Goal: Information Seeking & Learning: Learn about a topic

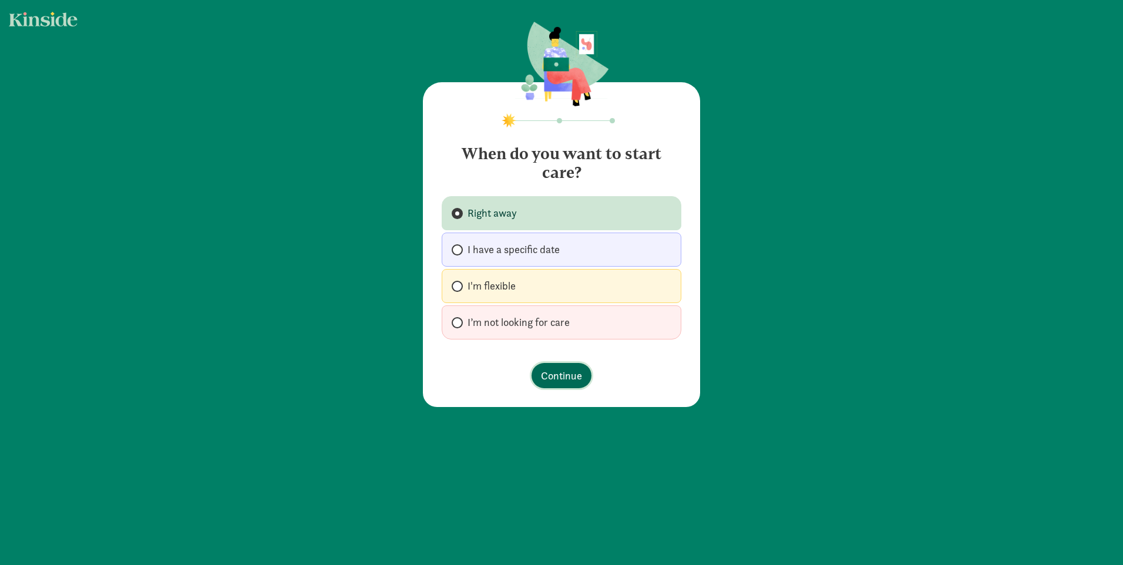
click at [569, 379] on span "Continue" at bounding box center [561, 376] width 41 height 16
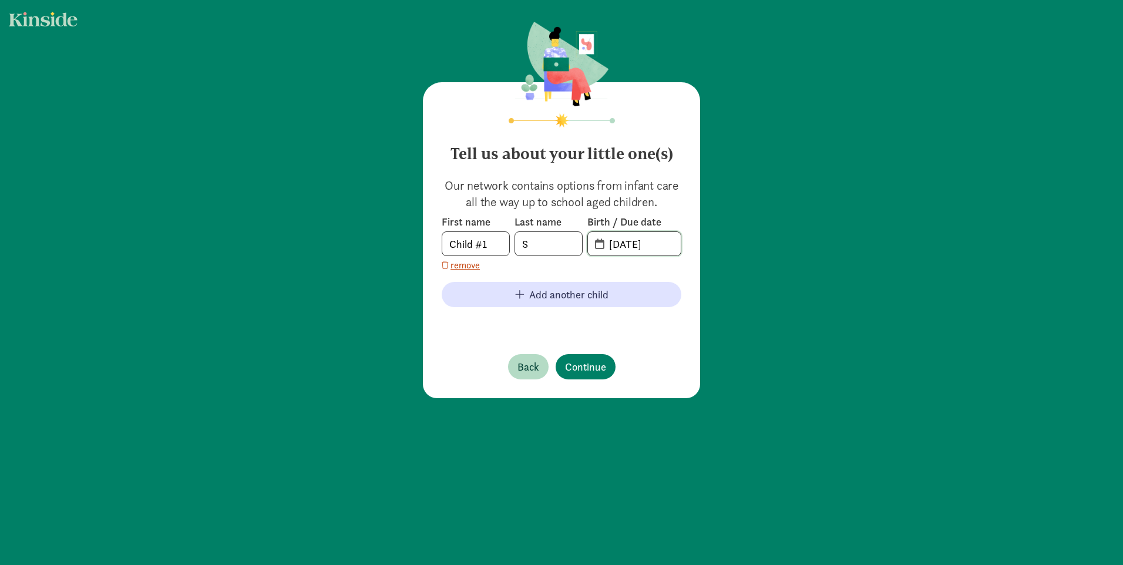
click at [631, 244] on input "[DATE]" at bounding box center [641, 243] width 79 height 23
click at [662, 242] on input "[DATE]" at bounding box center [641, 243] width 79 height 23
type input "[DATE]"
click at [583, 361] on span "Continue" at bounding box center [585, 367] width 41 height 16
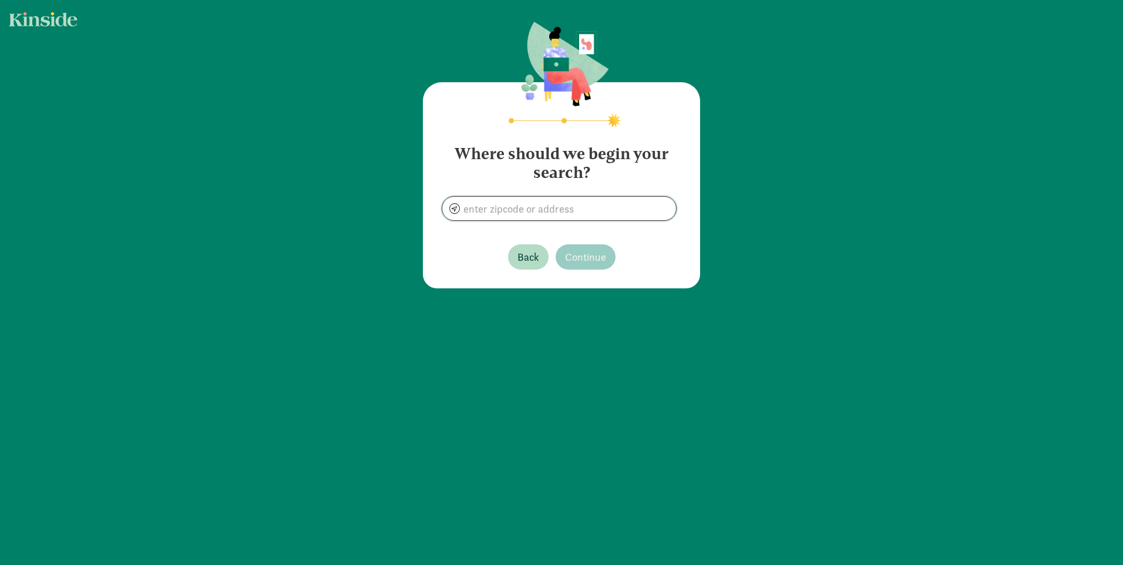
click at [580, 204] on input at bounding box center [559, 208] width 234 height 23
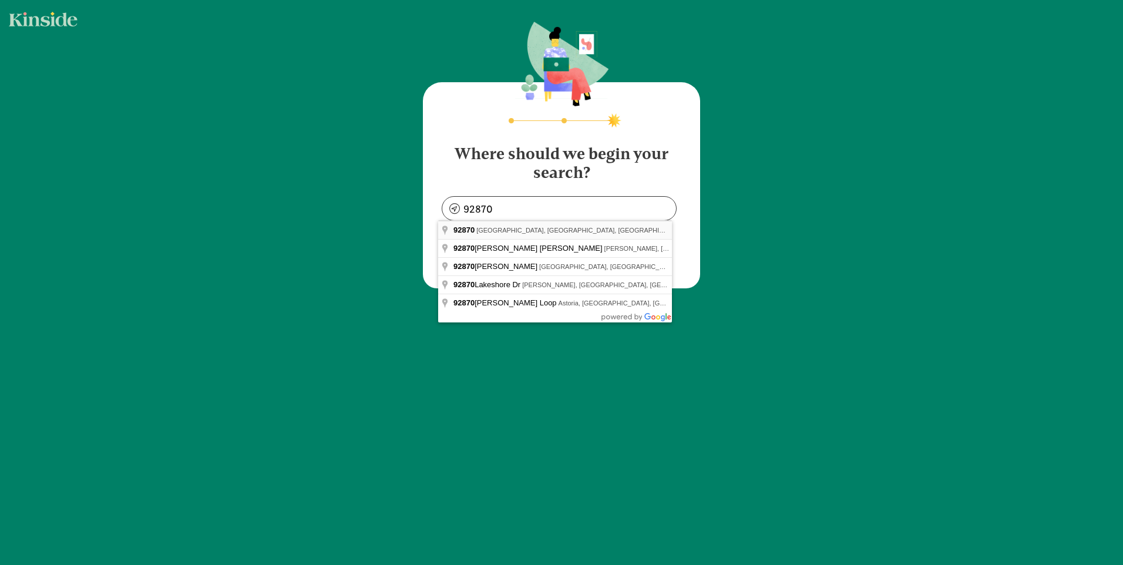
type input "[GEOGRAPHIC_DATA], [GEOGRAPHIC_DATA]"
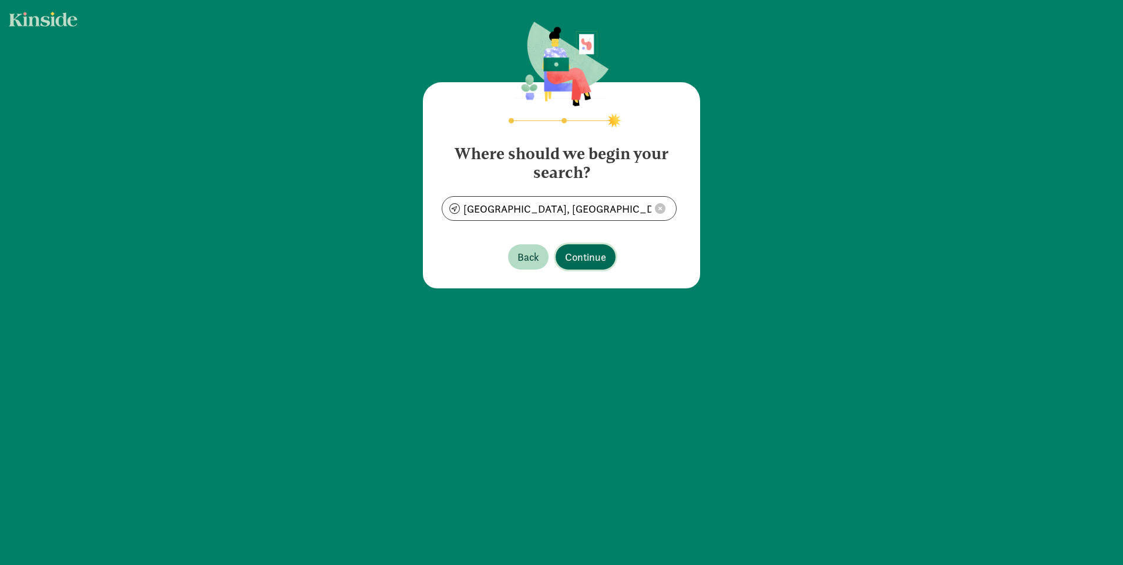
click at [587, 258] on span "Continue" at bounding box center [585, 257] width 41 height 16
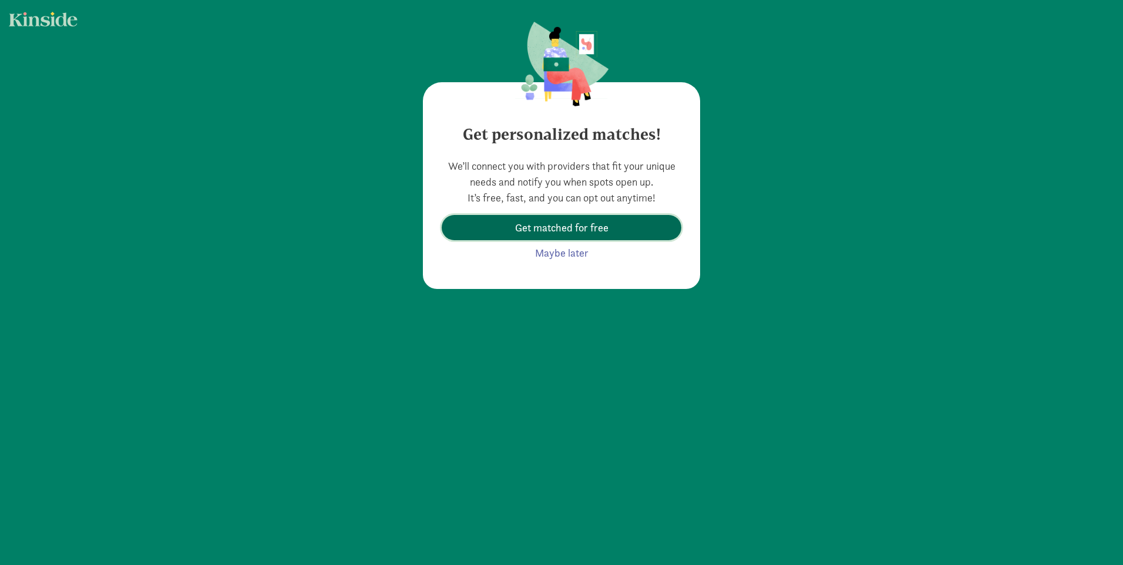
click at [580, 233] on span "Get matched for free" at bounding box center [561, 228] width 93 height 16
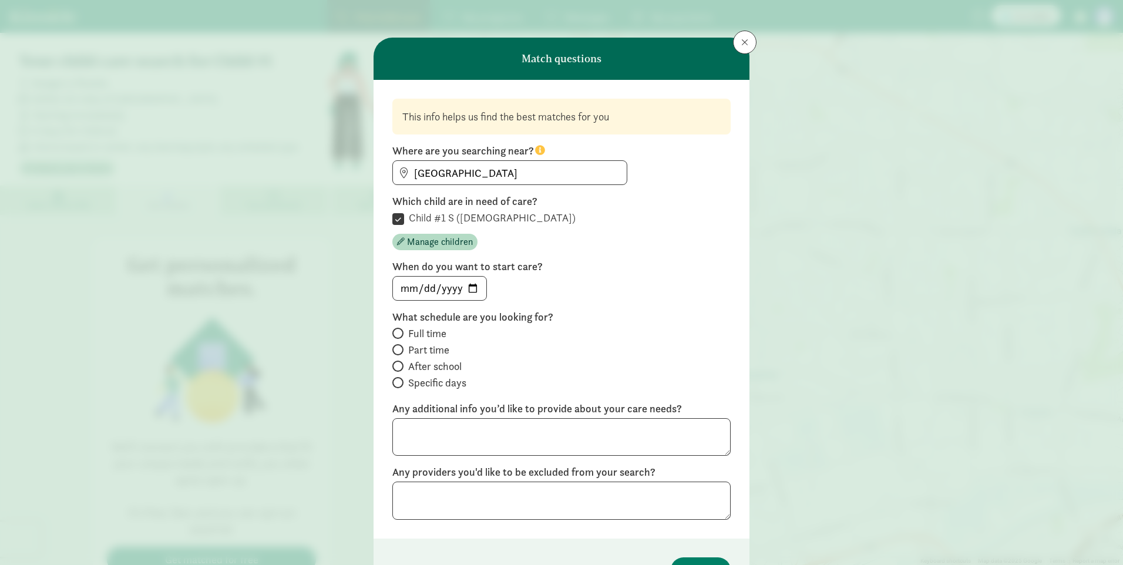
click at [427, 337] on span "Full time" at bounding box center [427, 333] width 38 height 14
click at [400, 337] on input "Full time" at bounding box center [396, 333] width 8 height 8
radio input "true"
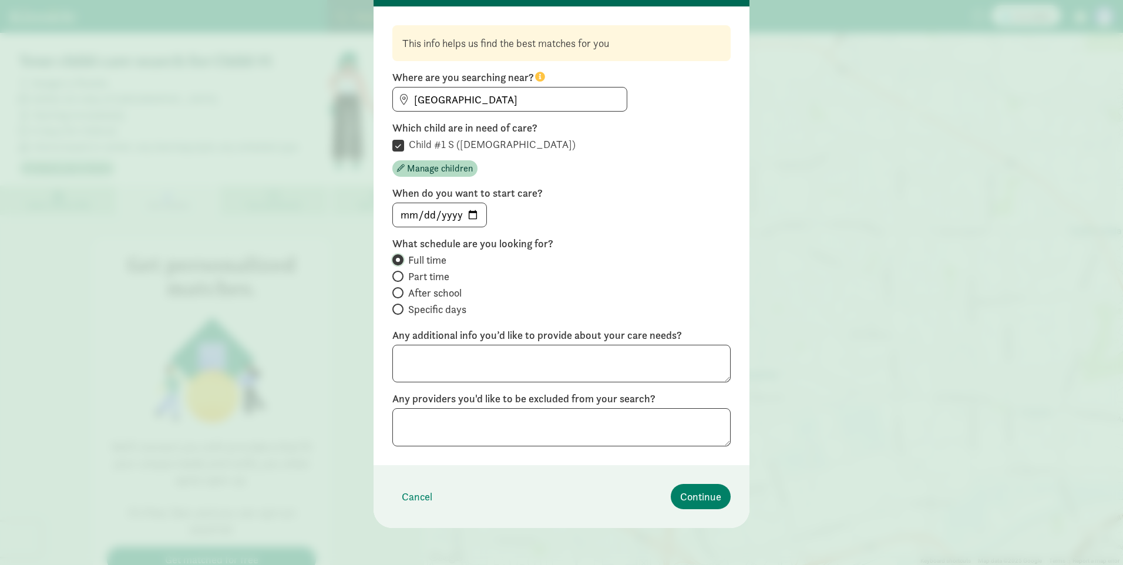
scroll to position [74, 0]
click at [685, 489] on span "Continue" at bounding box center [700, 496] width 41 height 16
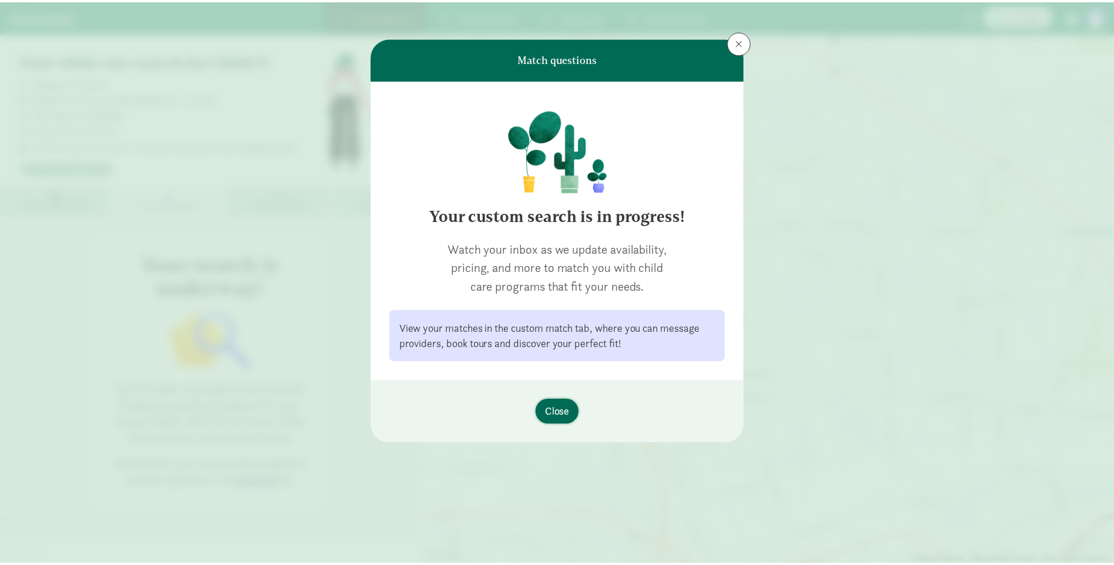
scroll to position [0, 0]
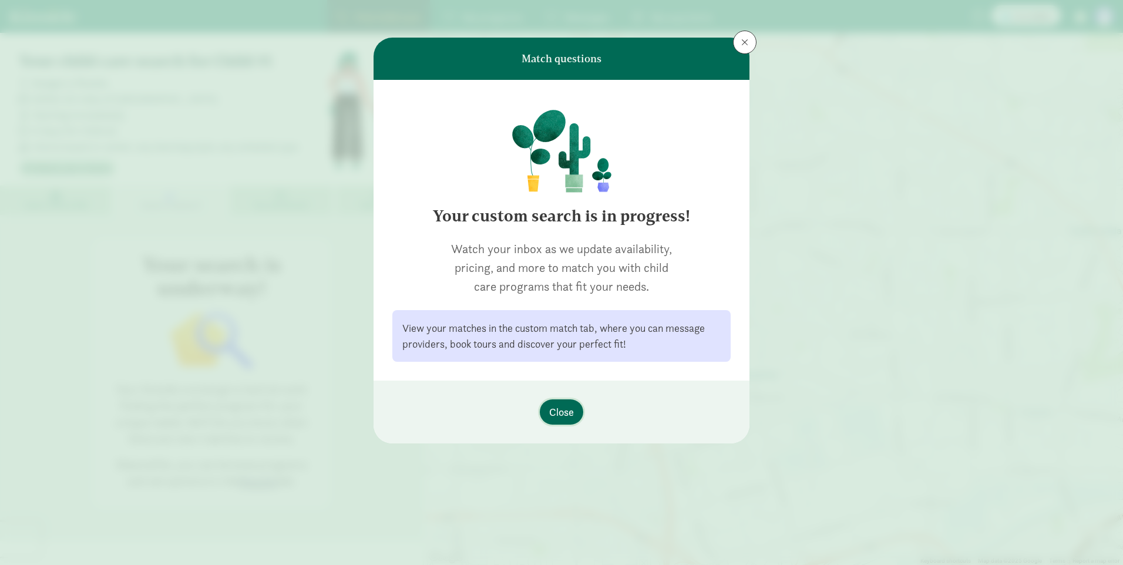
click at [574, 413] on span "Close" at bounding box center [561, 412] width 25 height 16
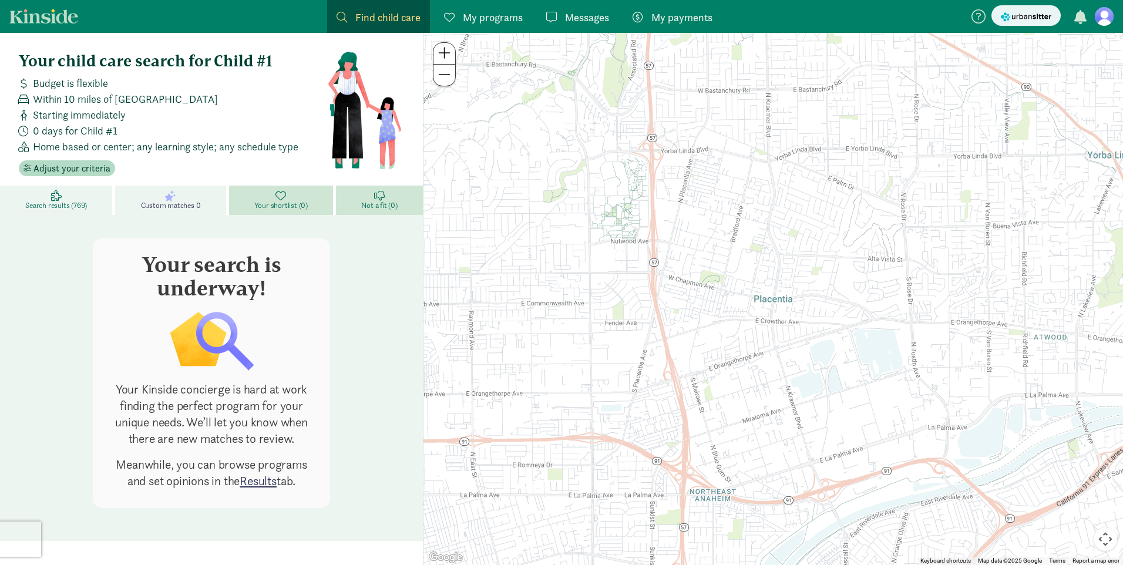
click at [28, 199] on link "Search results (769)" at bounding box center [57, 200] width 115 height 29
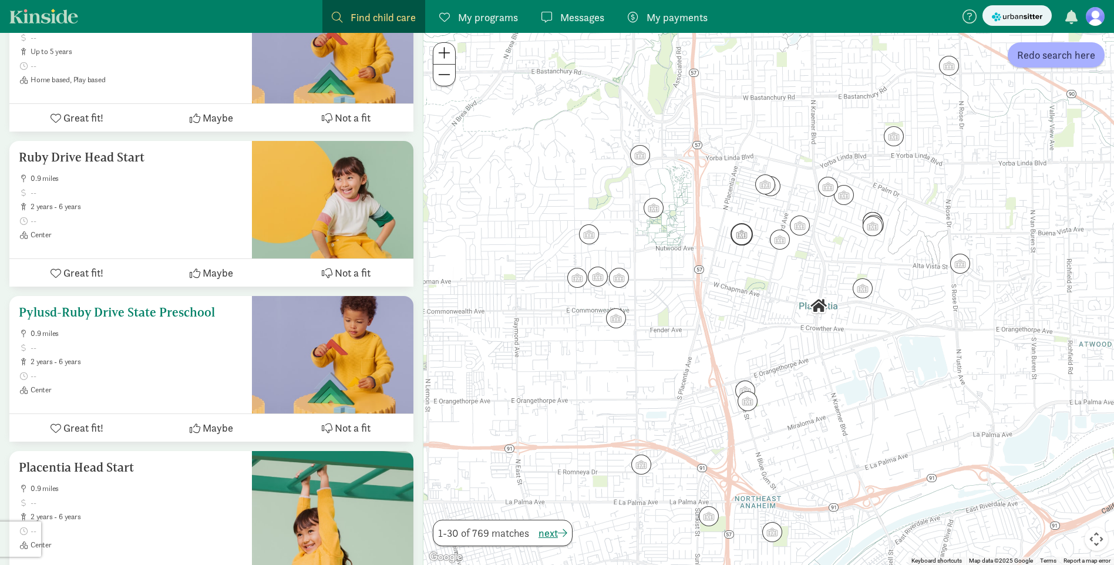
scroll to position [1527, 0]
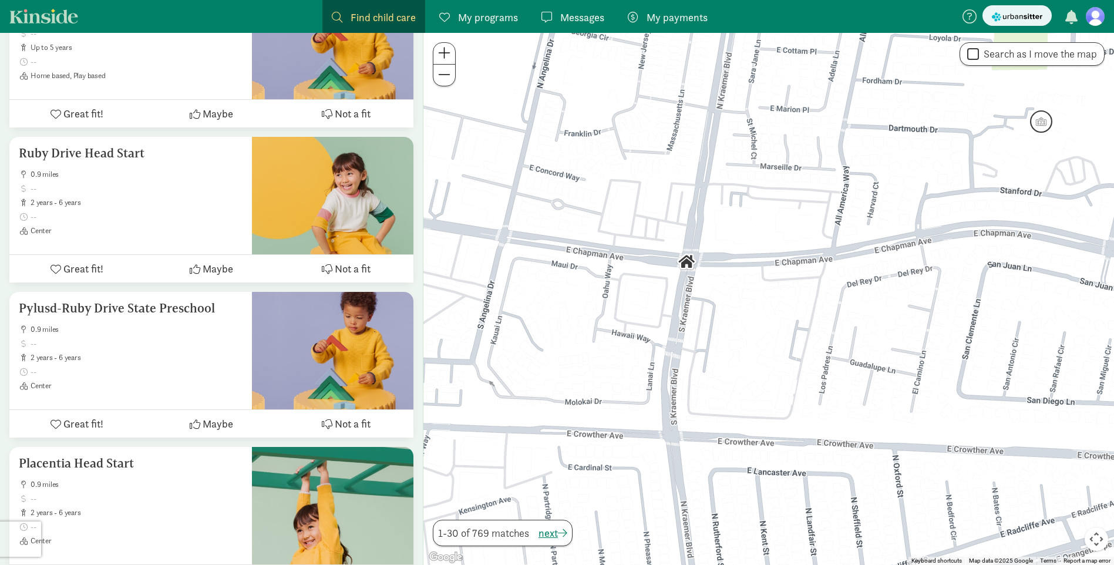
click at [1038, 122] on img "Click to see details" at bounding box center [1041, 121] width 22 height 22
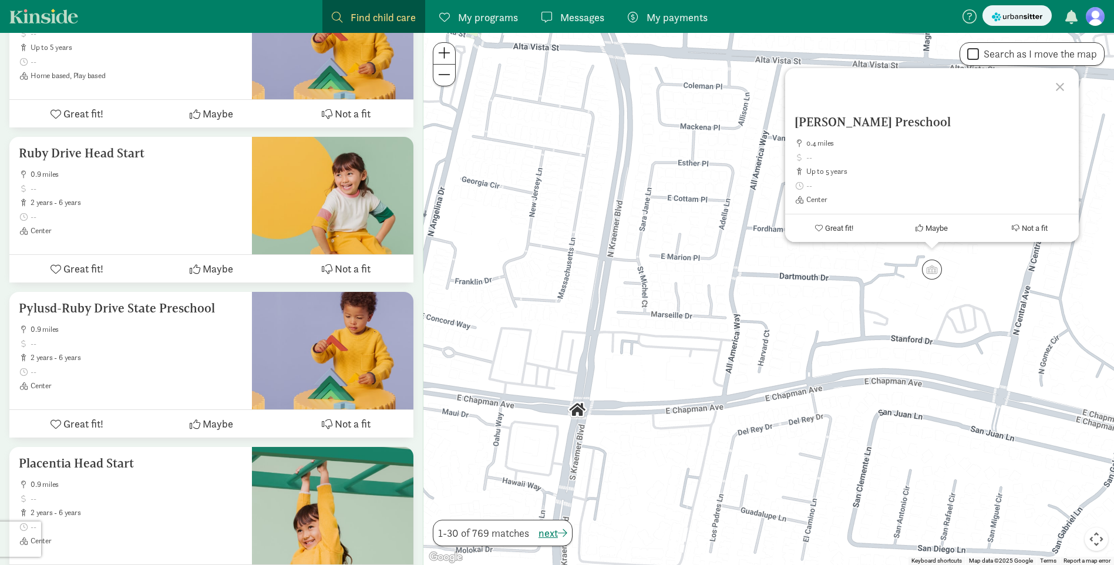
click at [975, 280] on div "[PERSON_NAME] Preschool 0.4 miles up to 5 years Center Great fit! Maybe Not a f…" at bounding box center [768, 299] width 691 height 532
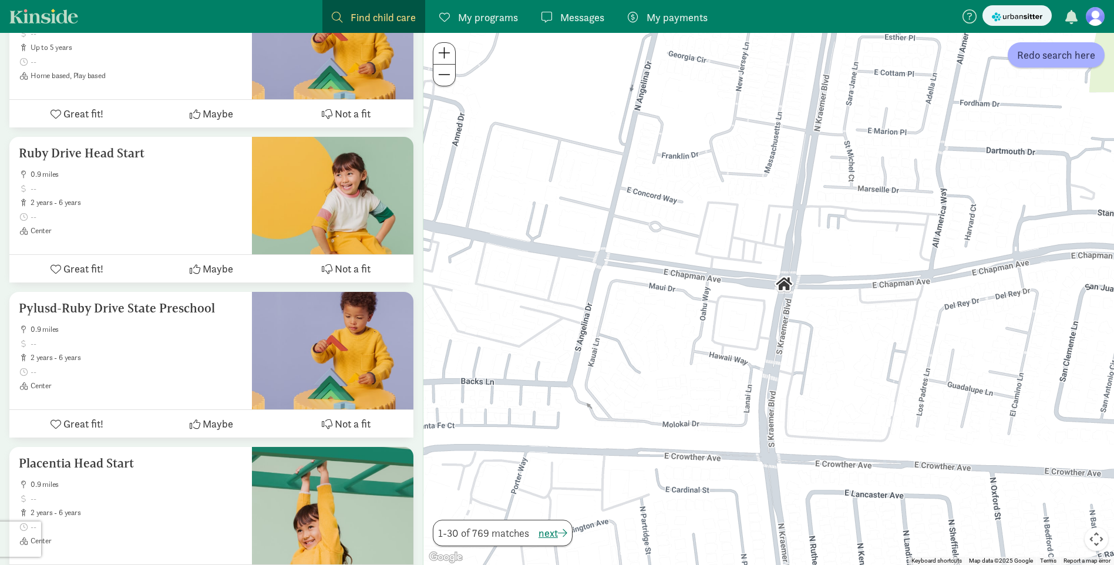
drag, startPoint x: 810, startPoint y: 334, endPoint x: 1019, endPoint y: 207, distance: 244.2
click at [1019, 207] on div at bounding box center [768, 299] width 691 height 532
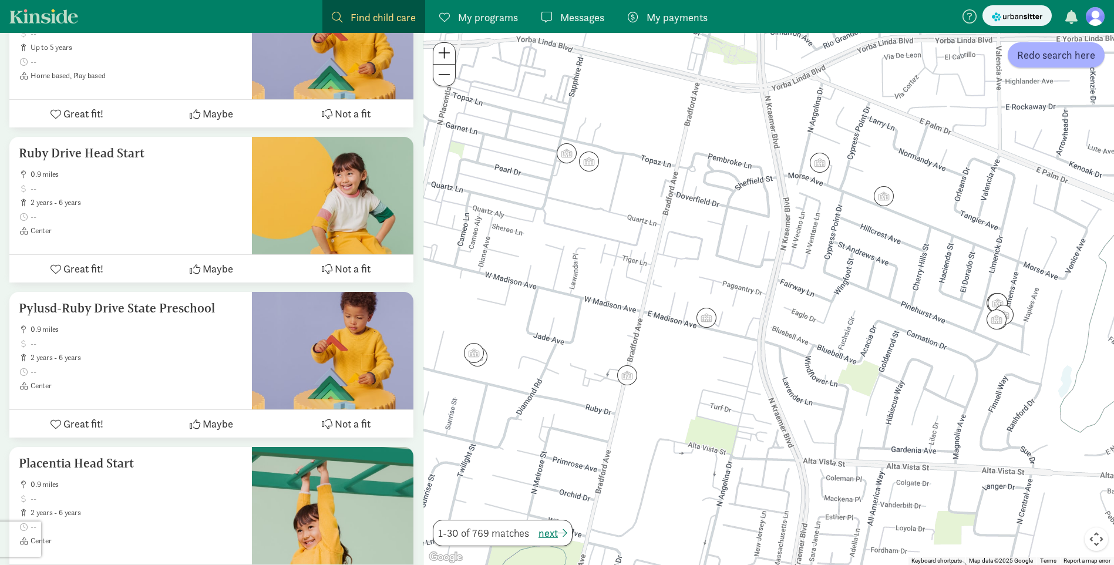
drag, startPoint x: 938, startPoint y: 191, endPoint x: 816, endPoint y: 590, distance: 417.2
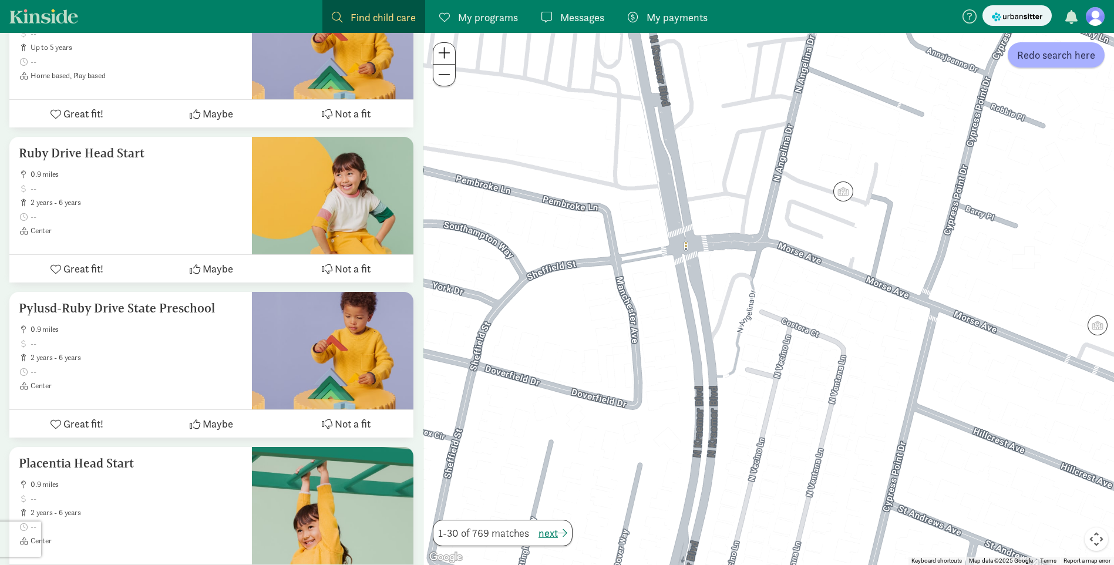
drag, startPoint x: 857, startPoint y: 144, endPoint x: 813, endPoint y: 346, distance: 206.9
click at [813, 345] on div at bounding box center [768, 299] width 691 height 532
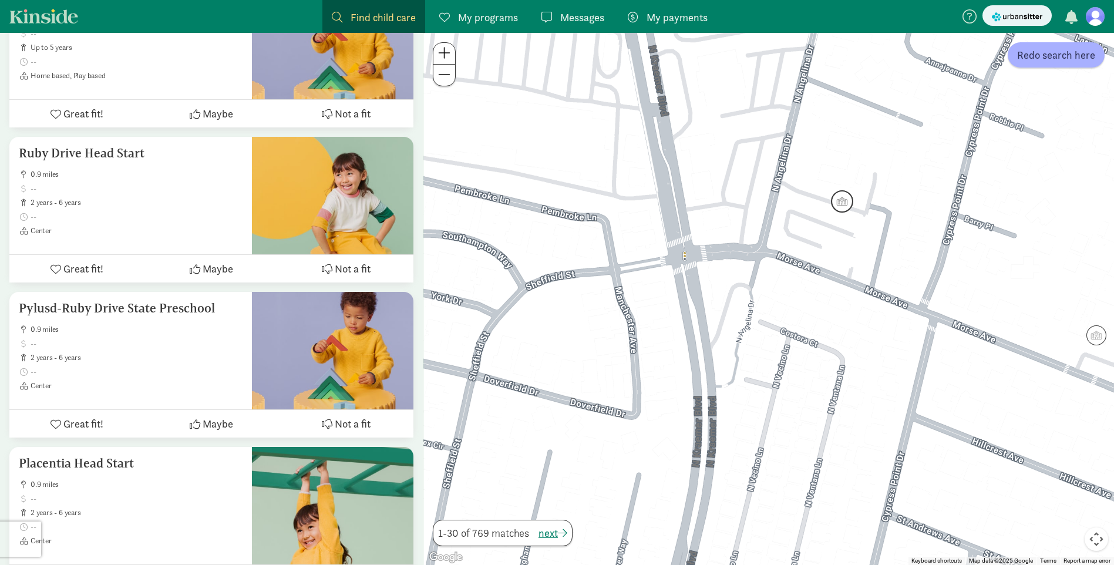
click at [841, 206] on img "Click to see details" at bounding box center [842, 201] width 22 height 22
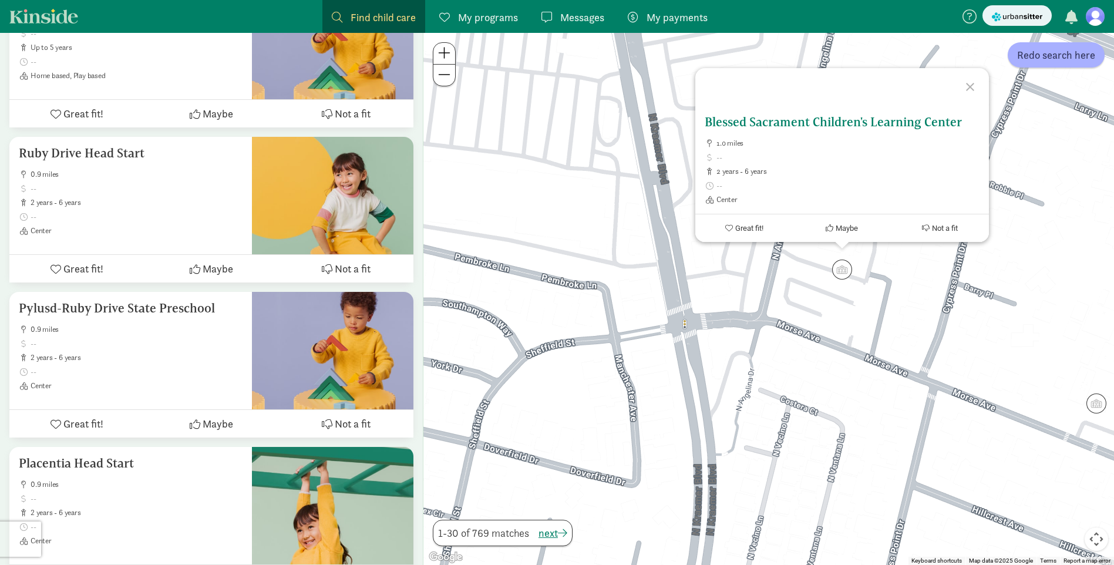
click at [754, 226] on span "Great fit!" at bounding box center [749, 228] width 28 height 9
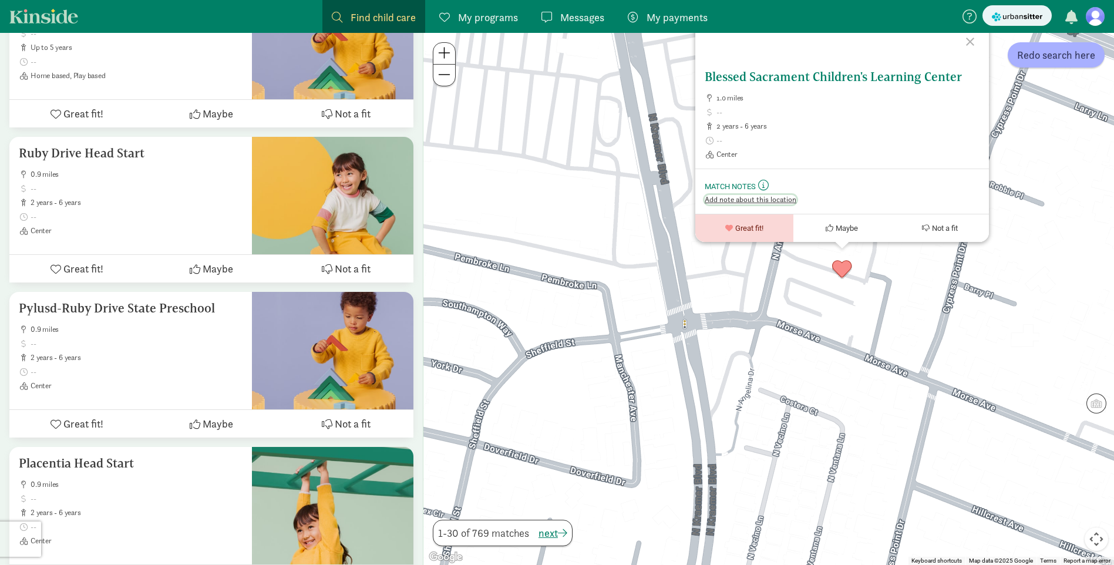
click at [753, 200] on span "Add note about this location" at bounding box center [751, 199] width 92 height 9
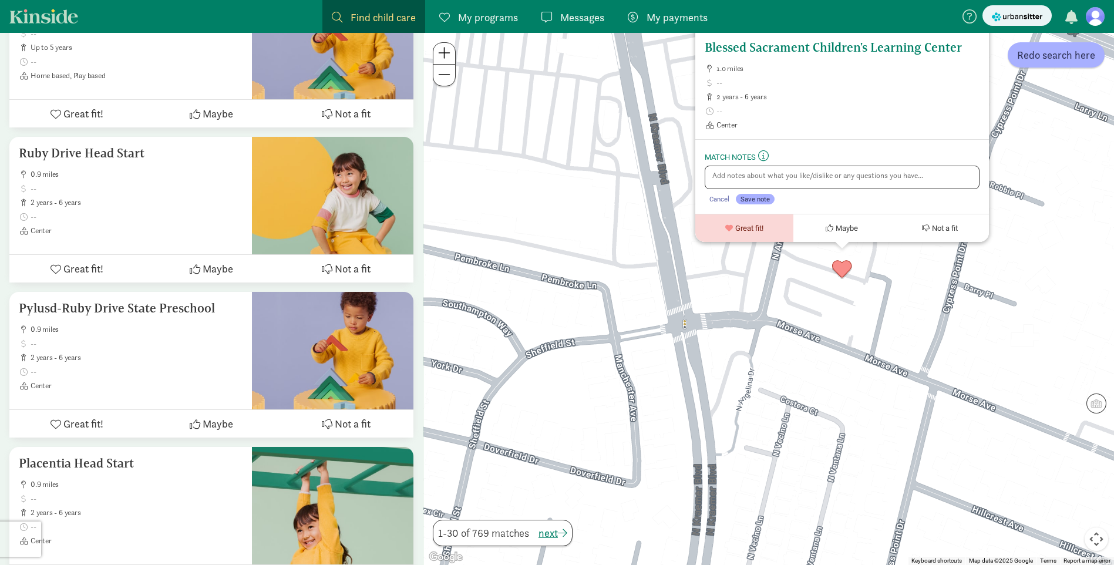
click at [659, 21] on span "My payments" at bounding box center [677, 17] width 61 height 16
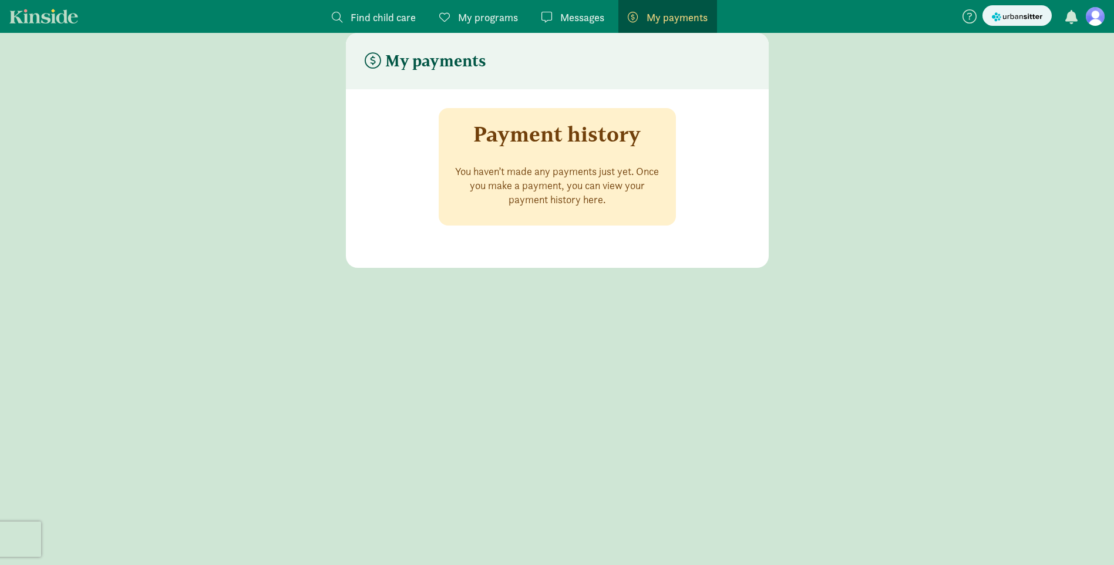
click at [588, 20] on span "Messages" at bounding box center [582, 17] width 44 height 16
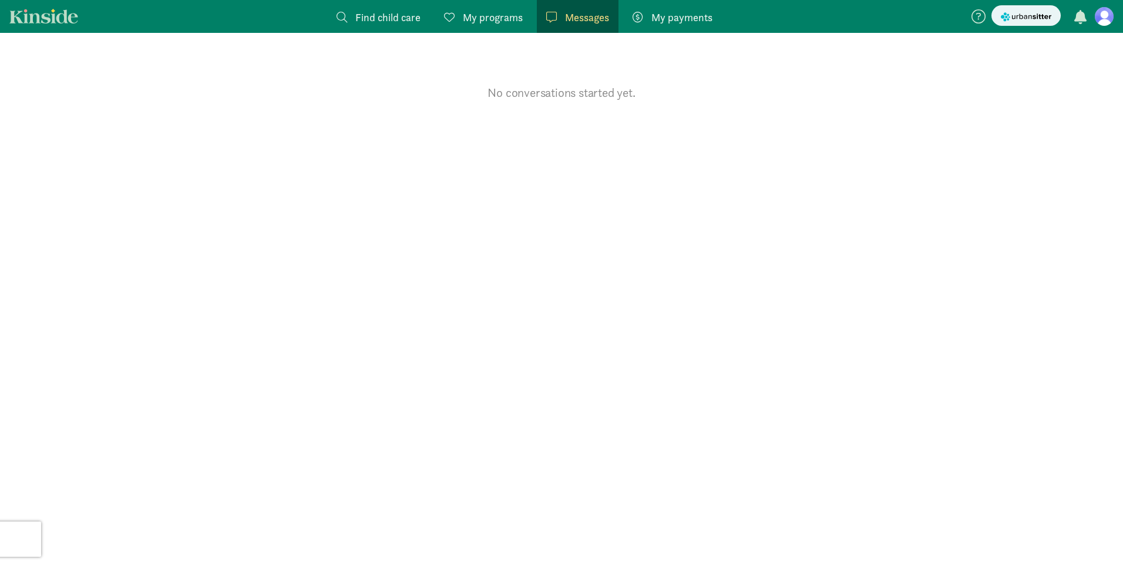
click at [492, 15] on span "My programs" at bounding box center [493, 17] width 60 height 16
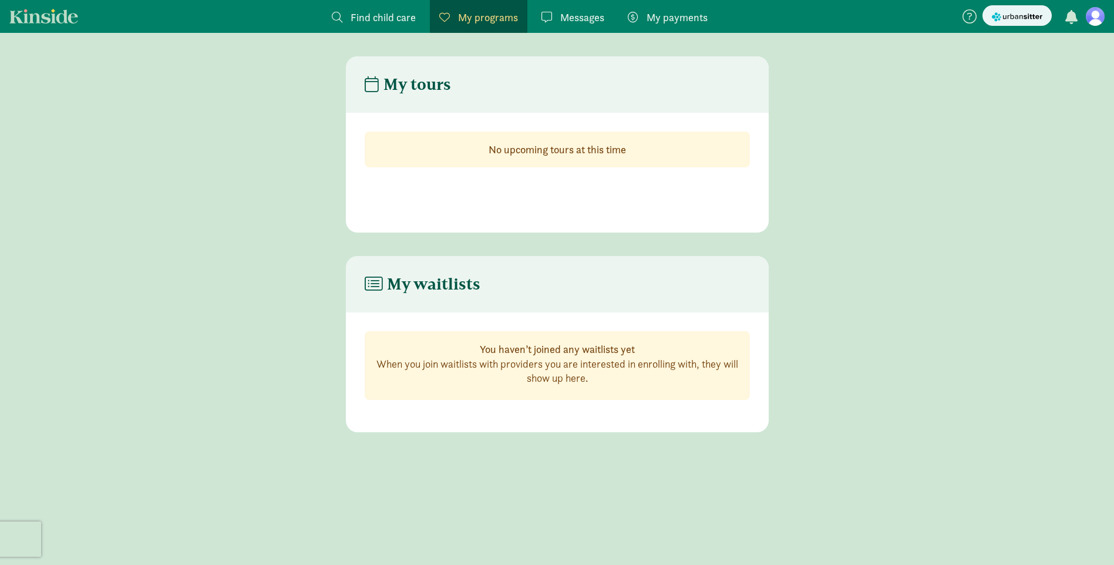
click at [401, 15] on span "Find child care" at bounding box center [383, 17] width 65 height 16
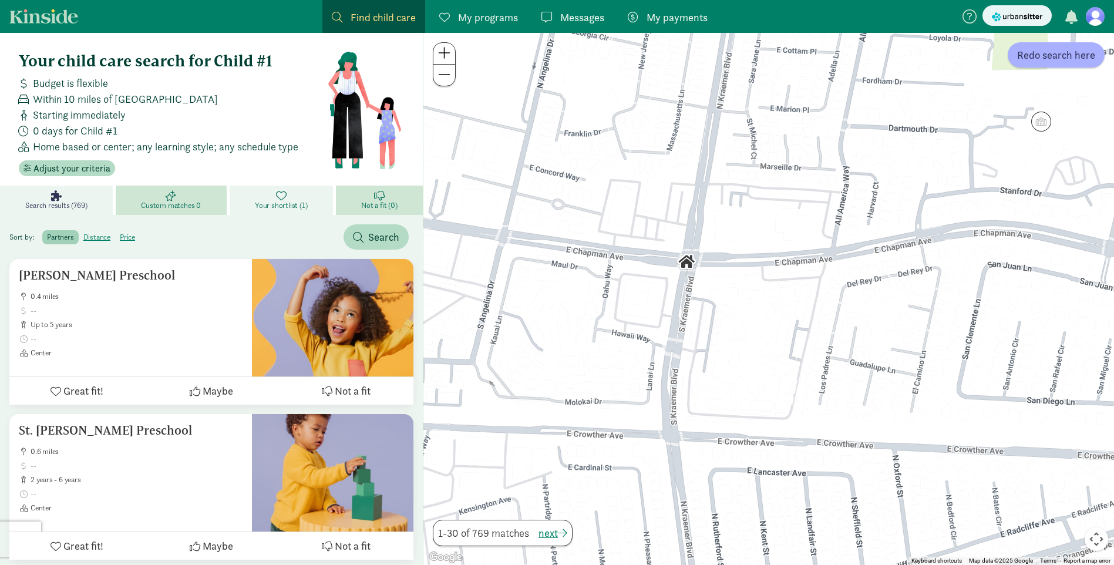
click at [281, 201] on span "Your shortlist (1)" at bounding box center [281, 205] width 52 height 9
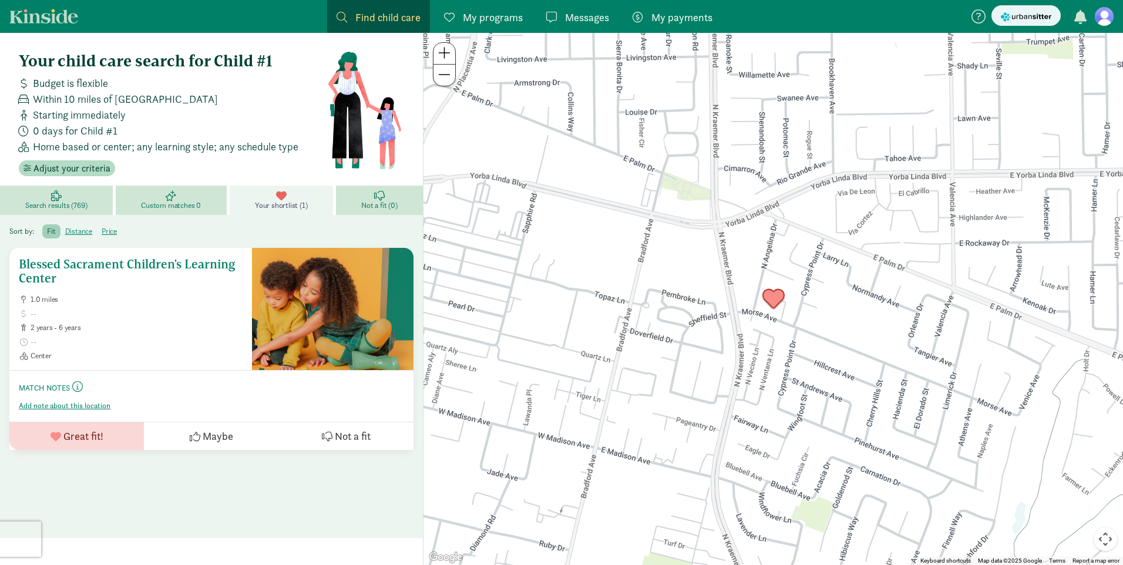
click at [121, 346] on span at bounding box center [137, 341] width 212 height 9
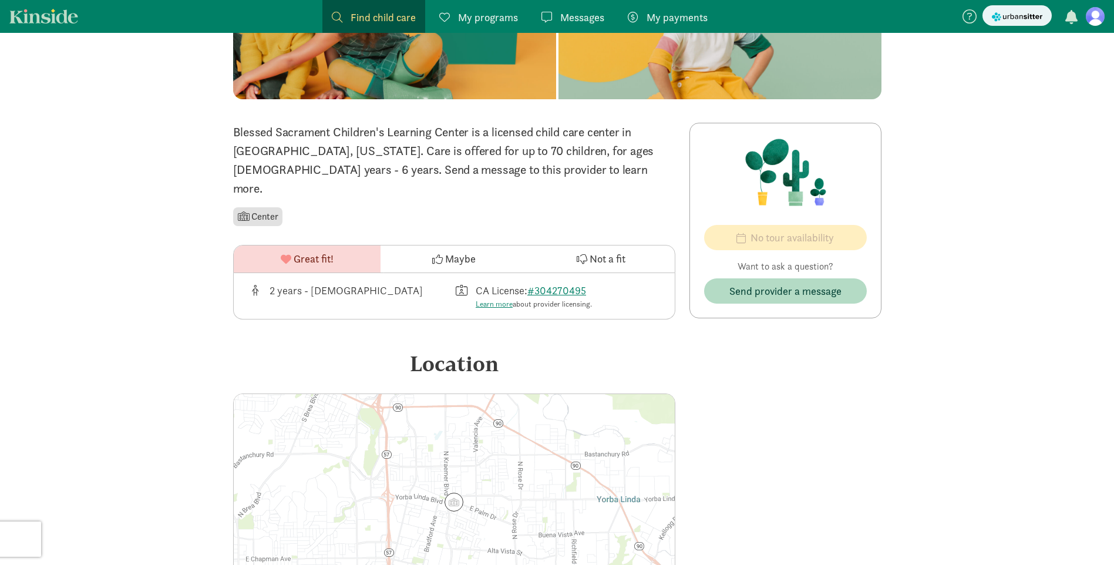
scroll to position [163, 0]
